Goal: Transaction & Acquisition: Book appointment/travel/reservation

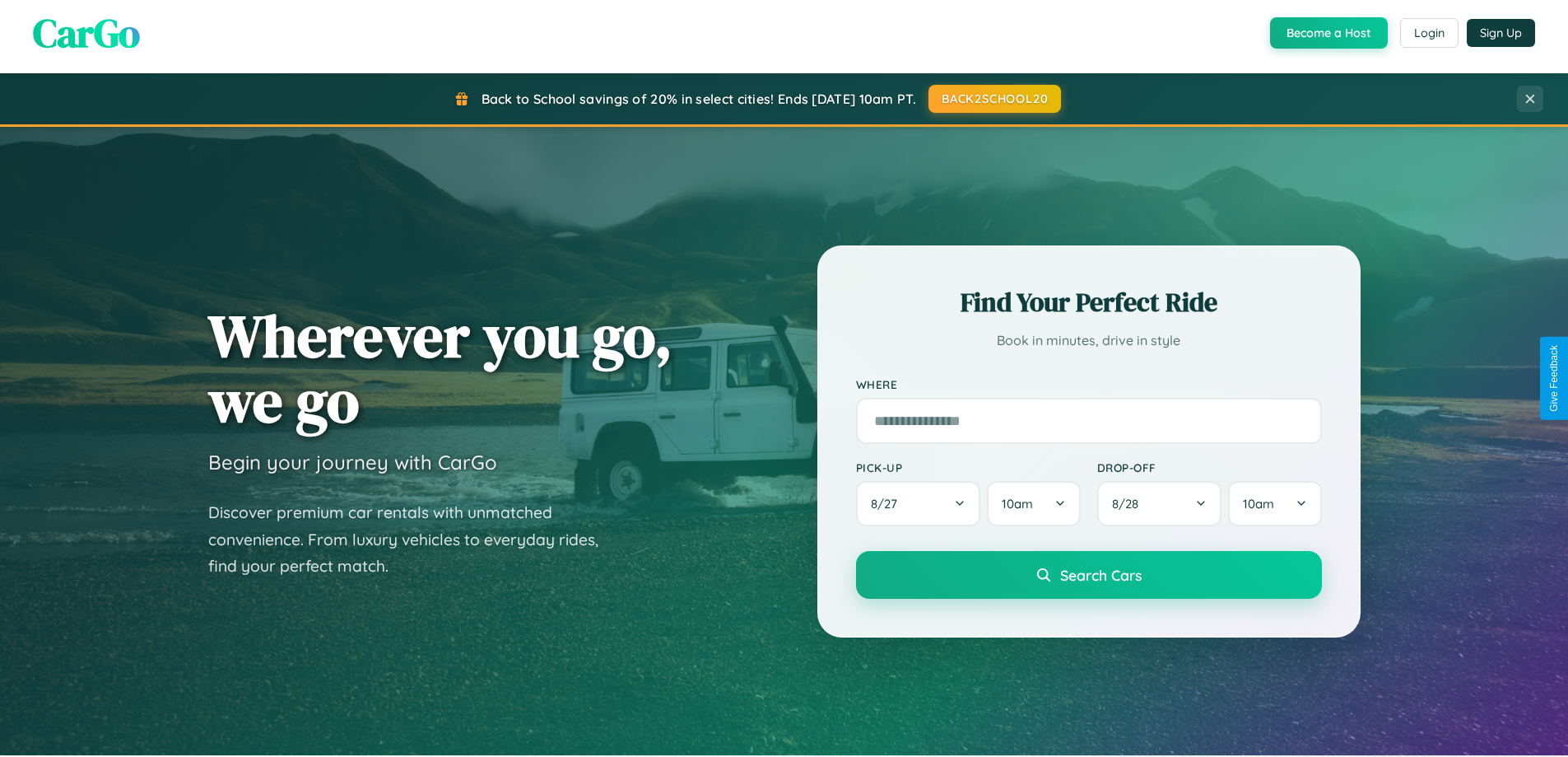
scroll to position [1134, 0]
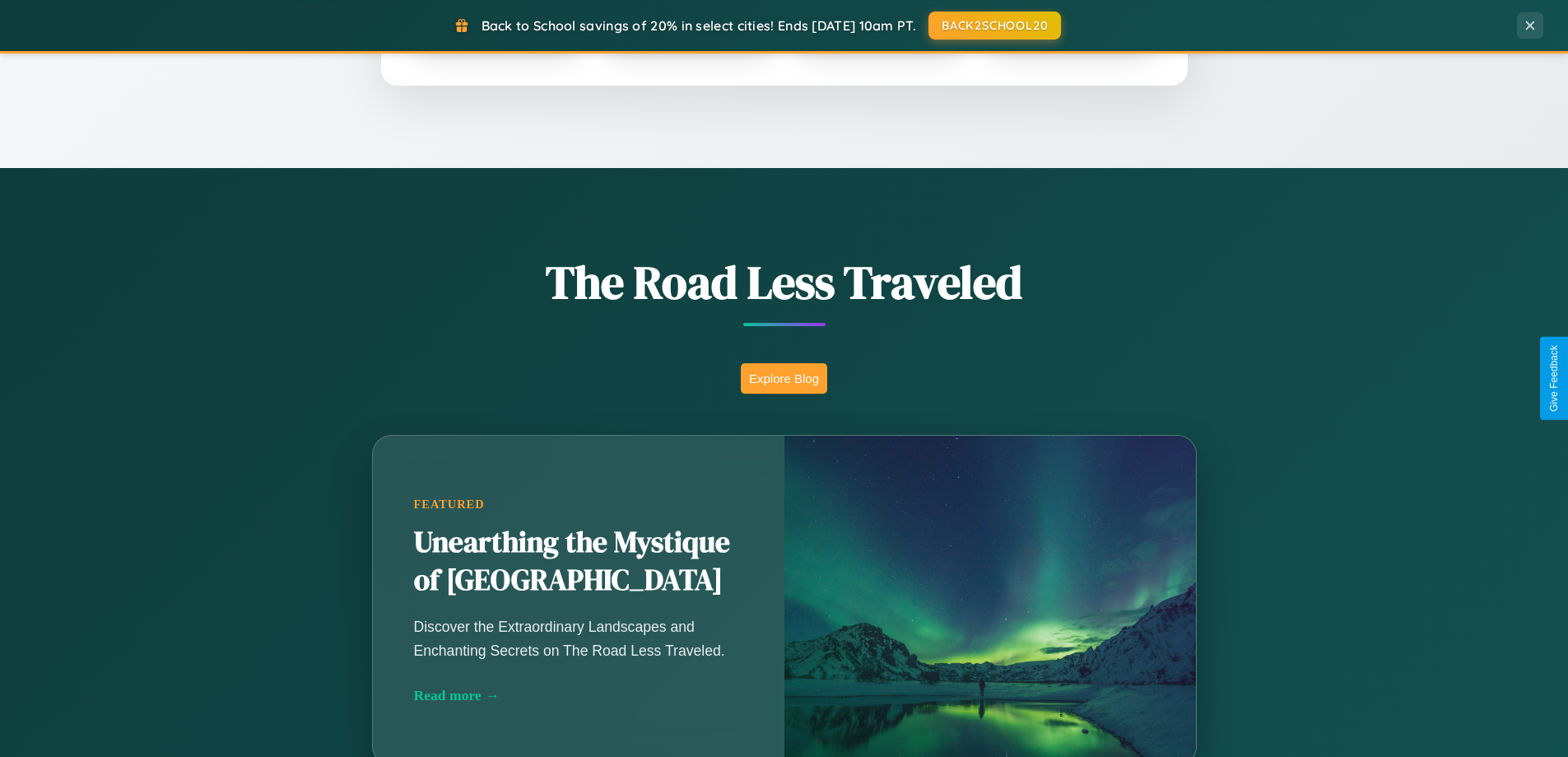
click at [784, 378] on button "Explore Blog" at bounding box center [784, 378] width 87 height 30
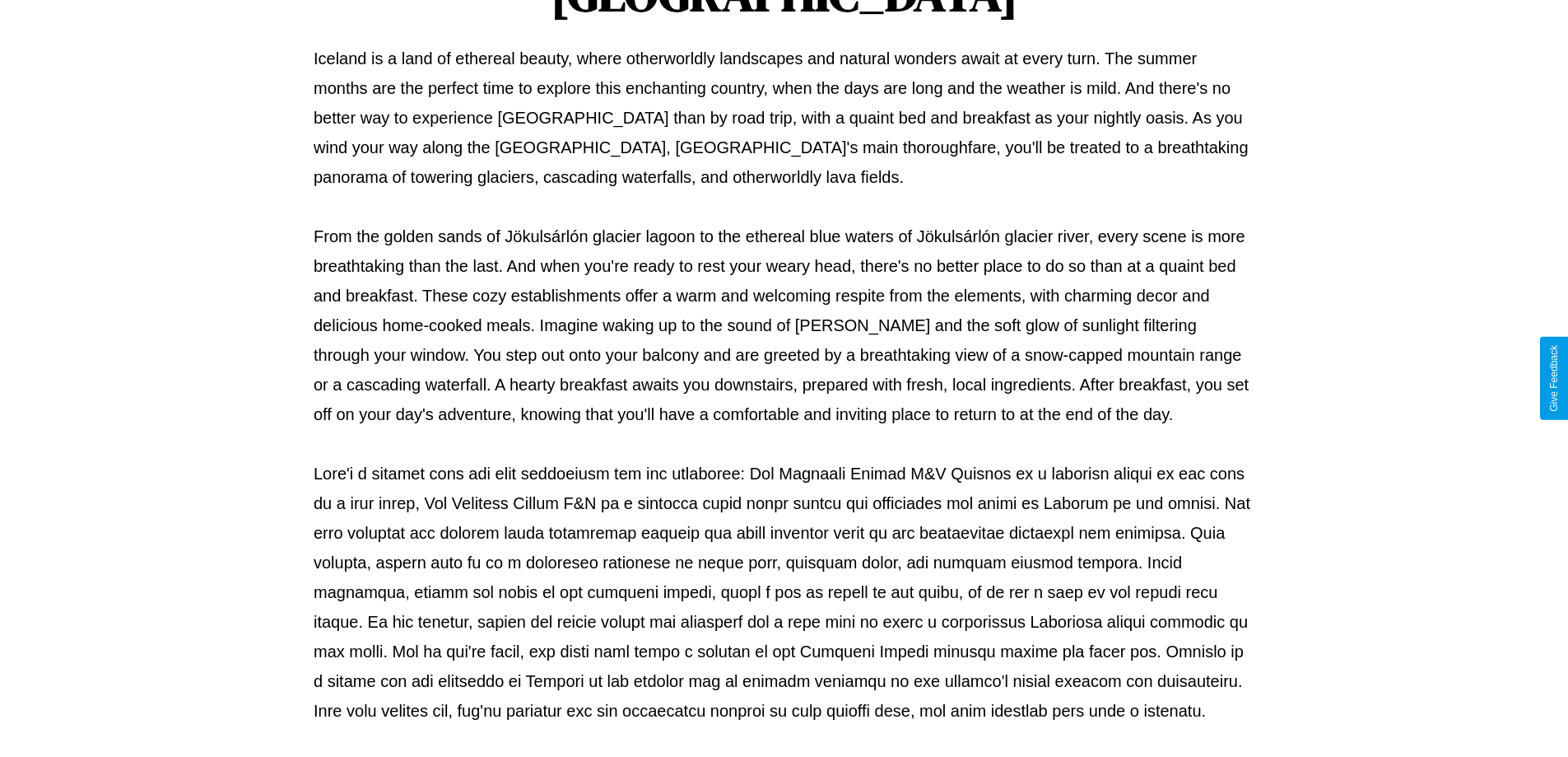
scroll to position [533, 0]
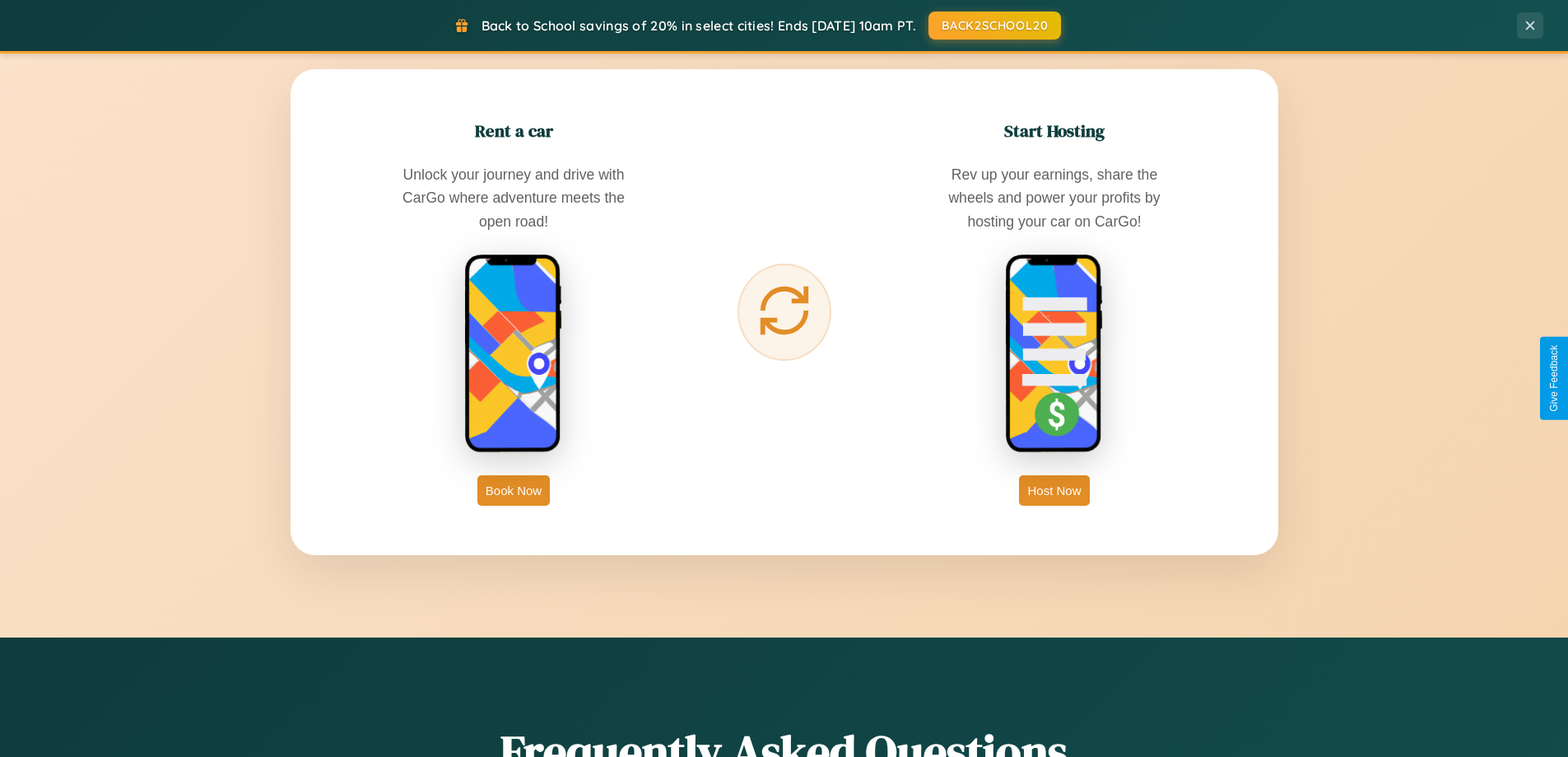
scroll to position [2647, 0]
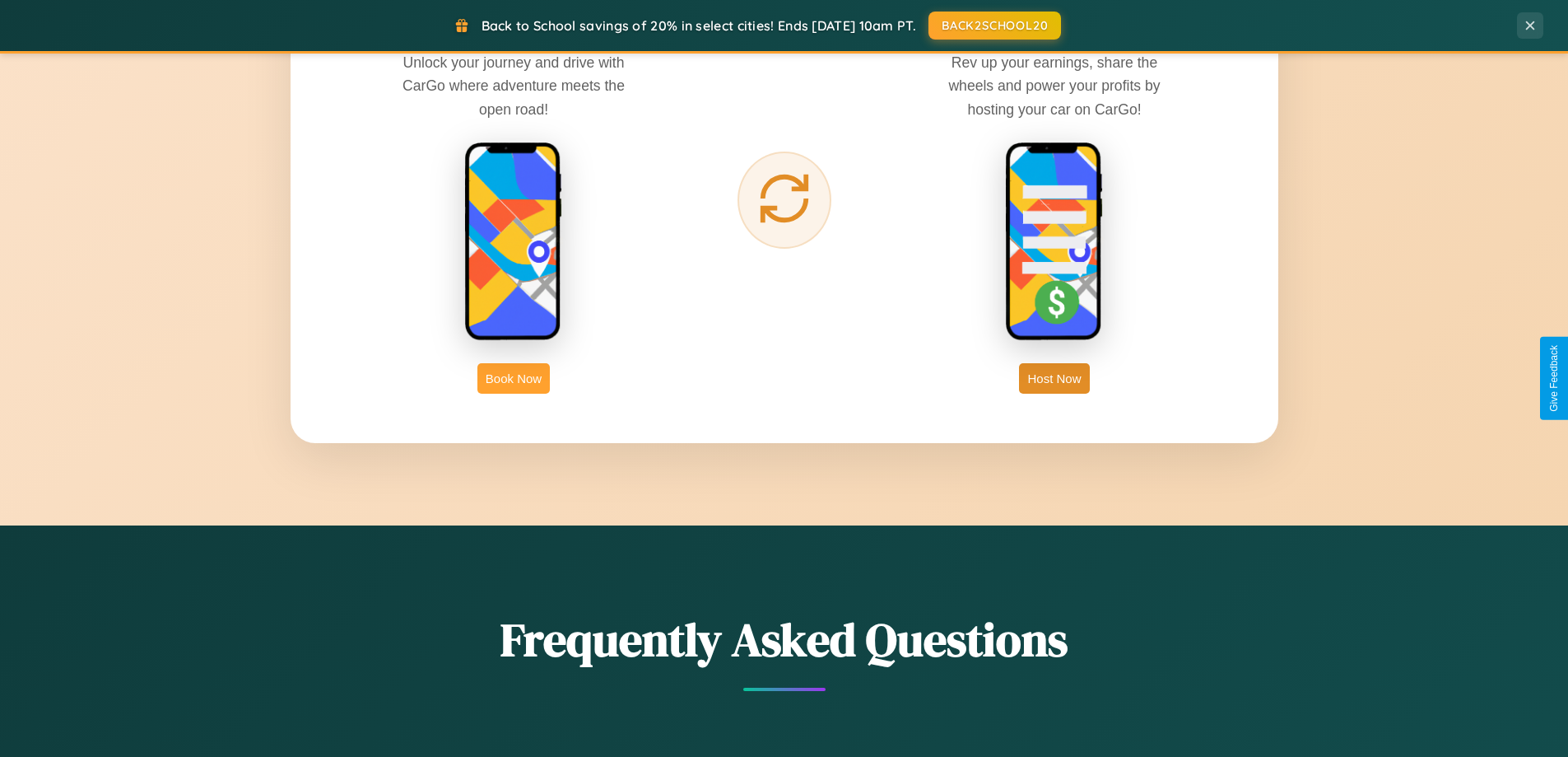
click at [514, 378] on button "Book Now" at bounding box center [514, 378] width 72 height 30
